Goal: Transaction & Acquisition: Purchase product/service

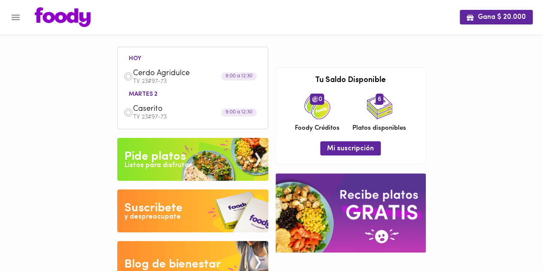
click at [129, 77] on img at bounding box center [128, 76] width 9 height 9
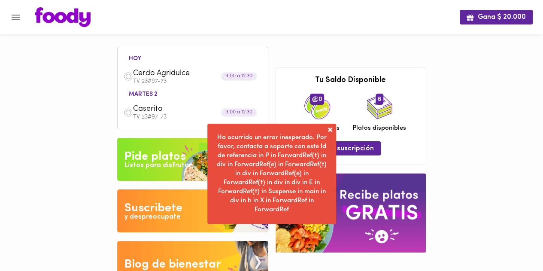
click at [329, 128] on span at bounding box center [330, 129] width 9 height 9
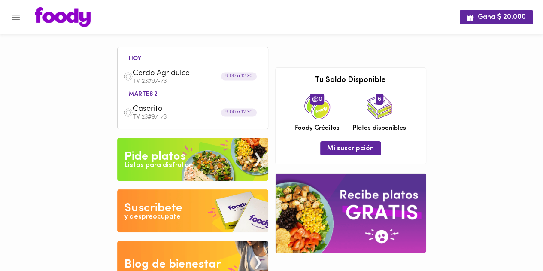
click at [149, 110] on span "Caserito" at bounding box center [182, 109] width 99 height 10
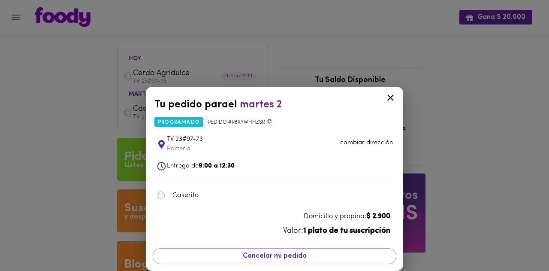
click at [389, 97] on icon at bounding box center [390, 97] width 11 height 11
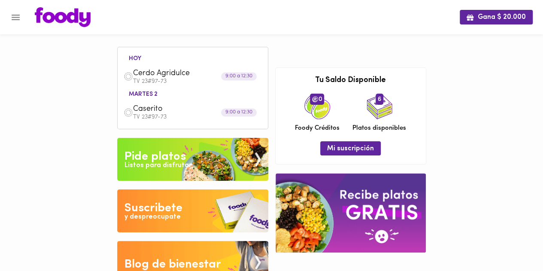
click at [163, 73] on span "Cerdo Agridulce" at bounding box center [182, 74] width 99 height 10
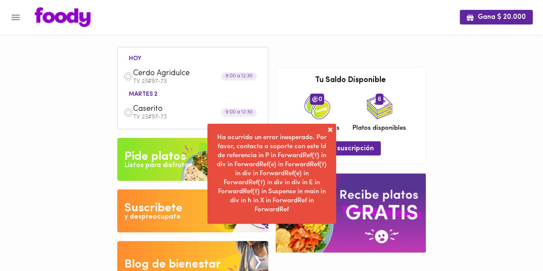
click at [329, 128] on span at bounding box center [330, 129] width 9 height 9
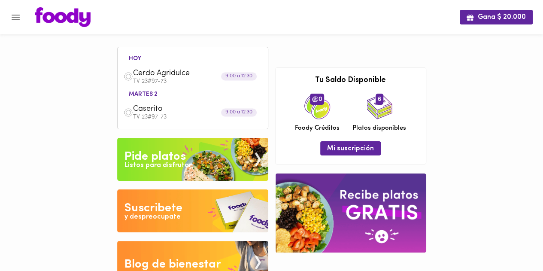
click at [162, 74] on span "Cerdo Agridulce" at bounding box center [182, 74] width 99 height 10
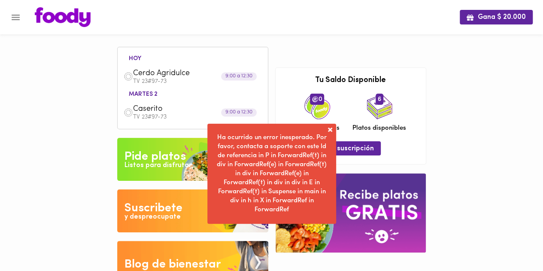
click at [327, 127] on span at bounding box center [330, 129] width 9 height 9
